Goal: Task Accomplishment & Management: Use online tool/utility

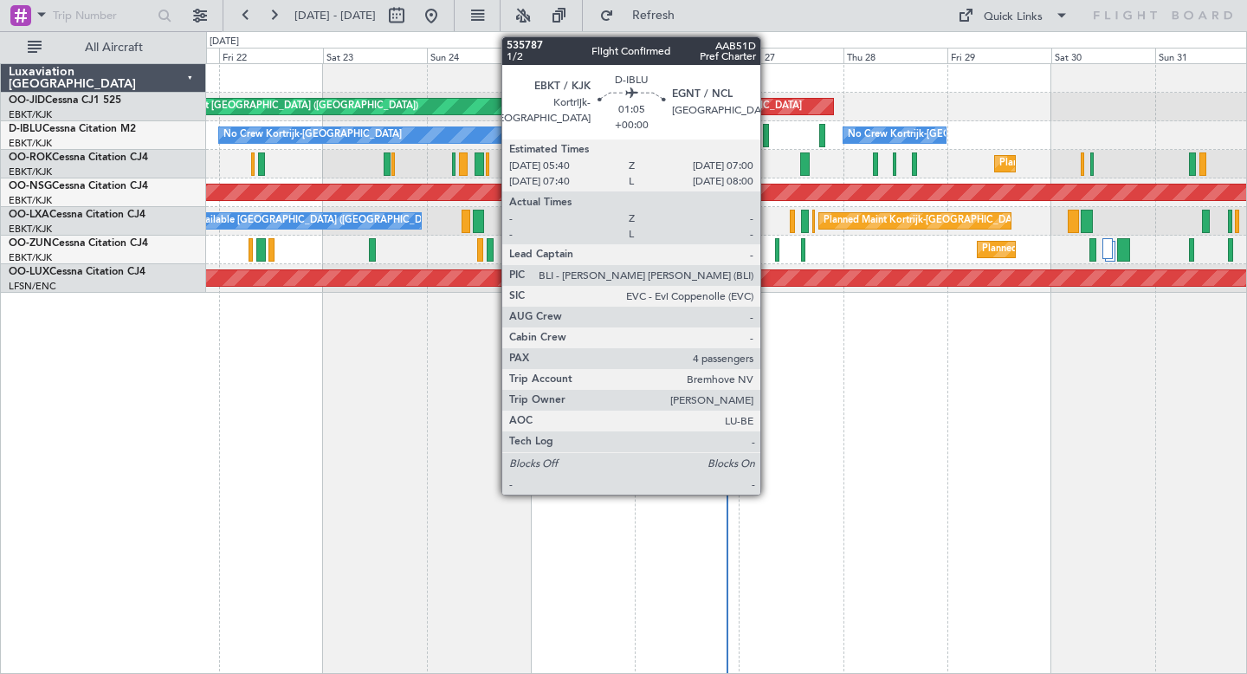
click at [768, 128] on div at bounding box center [766, 135] width 6 height 23
click at [765, 131] on div at bounding box center [765, 135] width 7 height 23
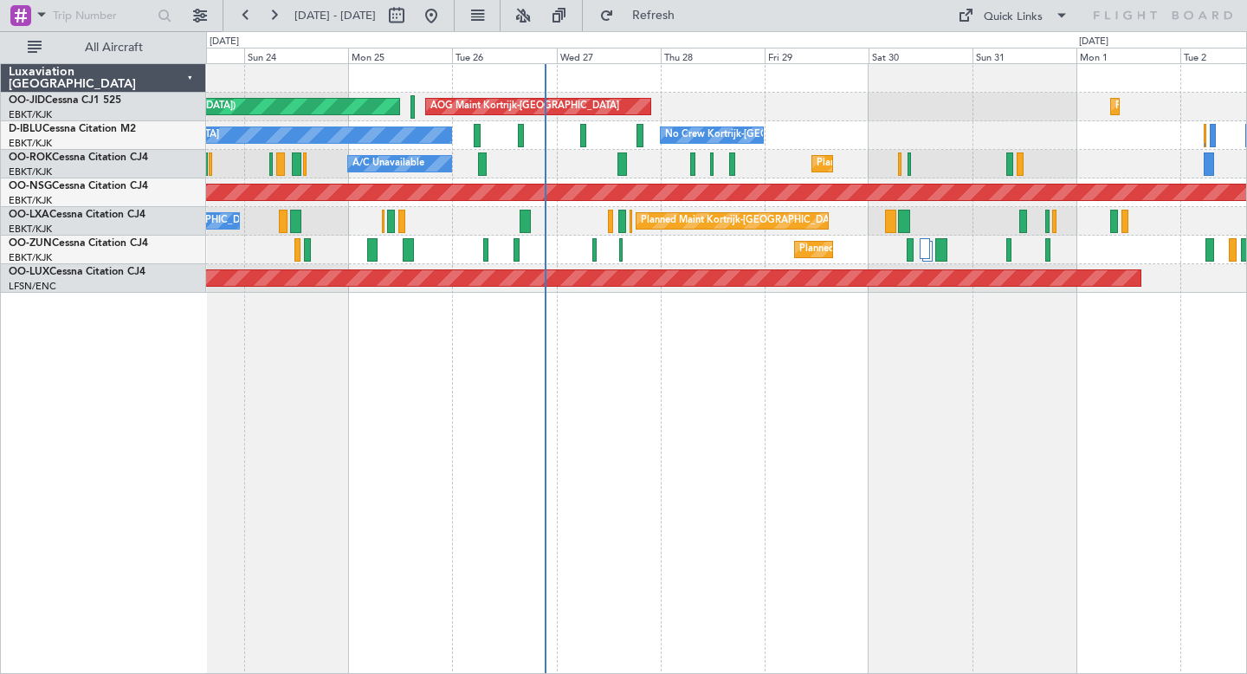
click at [790, 120] on div "Planned Maint [GEOGRAPHIC_DATA] ([GEOGRAPHIC_DATA]) AOG Maint [GEOGRAPHIC_DATA]…" at bounding box center [726, 178] width 1040 height 229
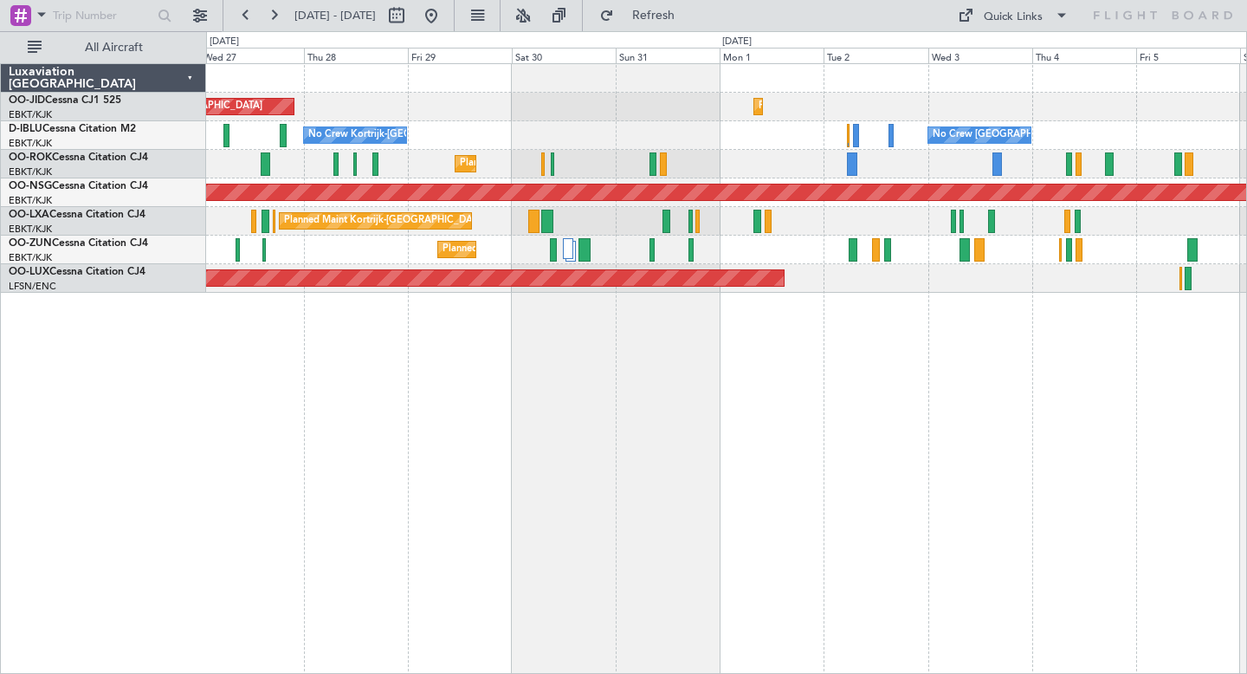
click at [783, 150] on div "Planned Maint Kortrijk-[GEOGRAPHIC_DATA] AOG Maint [GEOGRAPHIC_DATA]-[GEOGRAPHI…" at bounding box center [726, 178] width 1040 height 229
